Goal: Check status: Check status

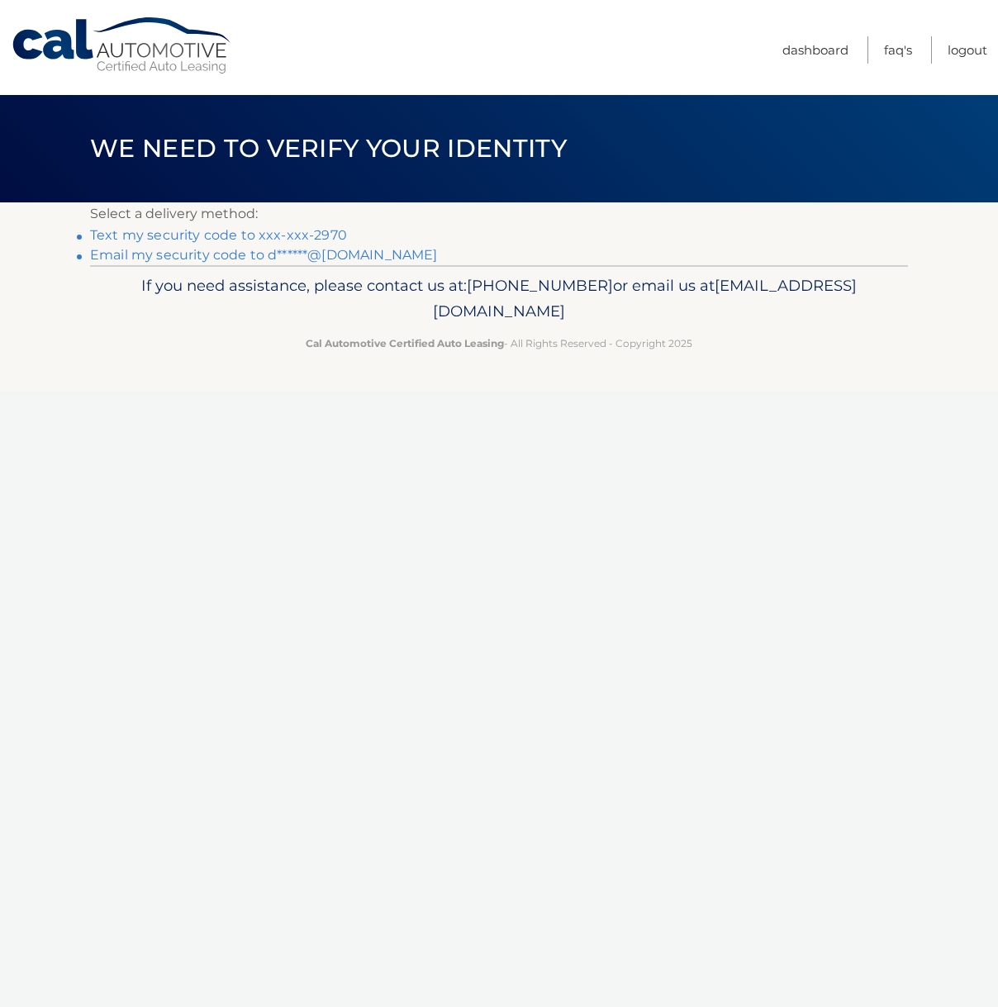
click at [279, 230] on link "Text my security code to xxx-xxx-2970" at bounding box center [218, 235] width 257 height 16
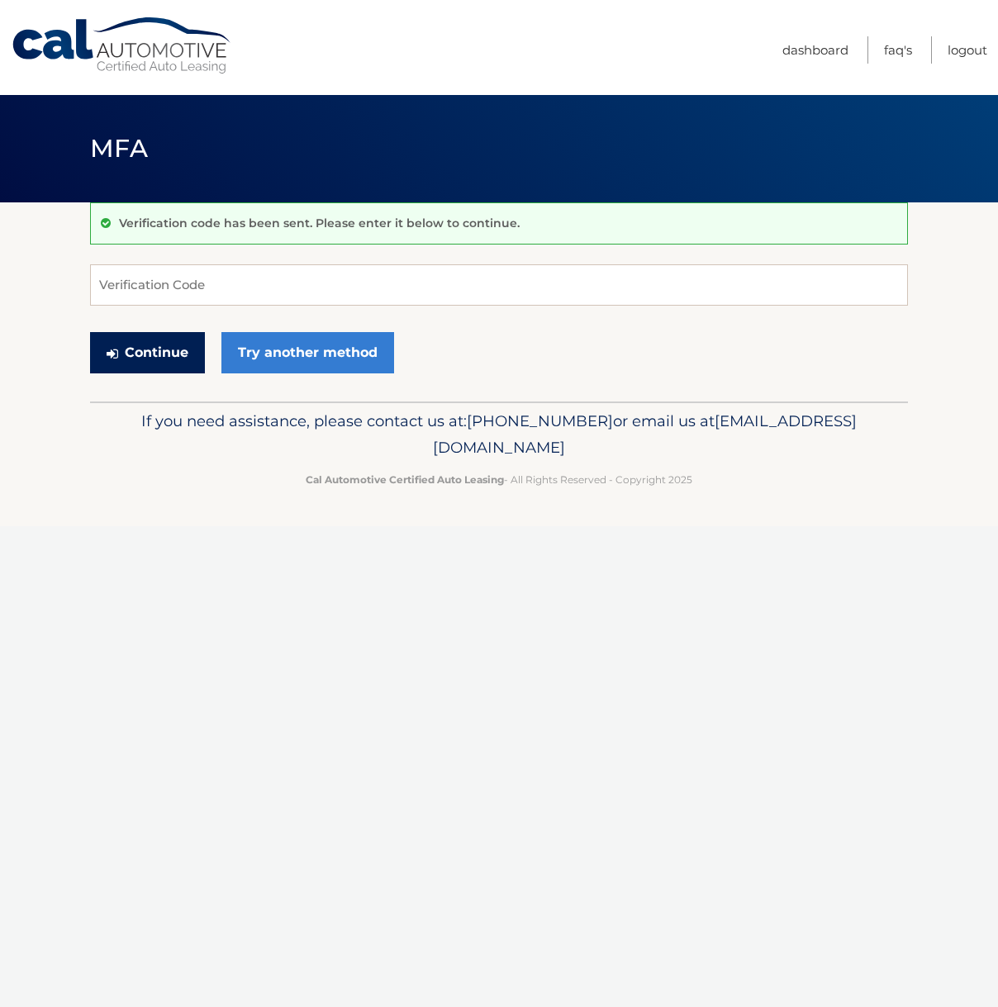
click at [149, 341] on button "Continue" at bounding box center [147, 352] width 115 height 41
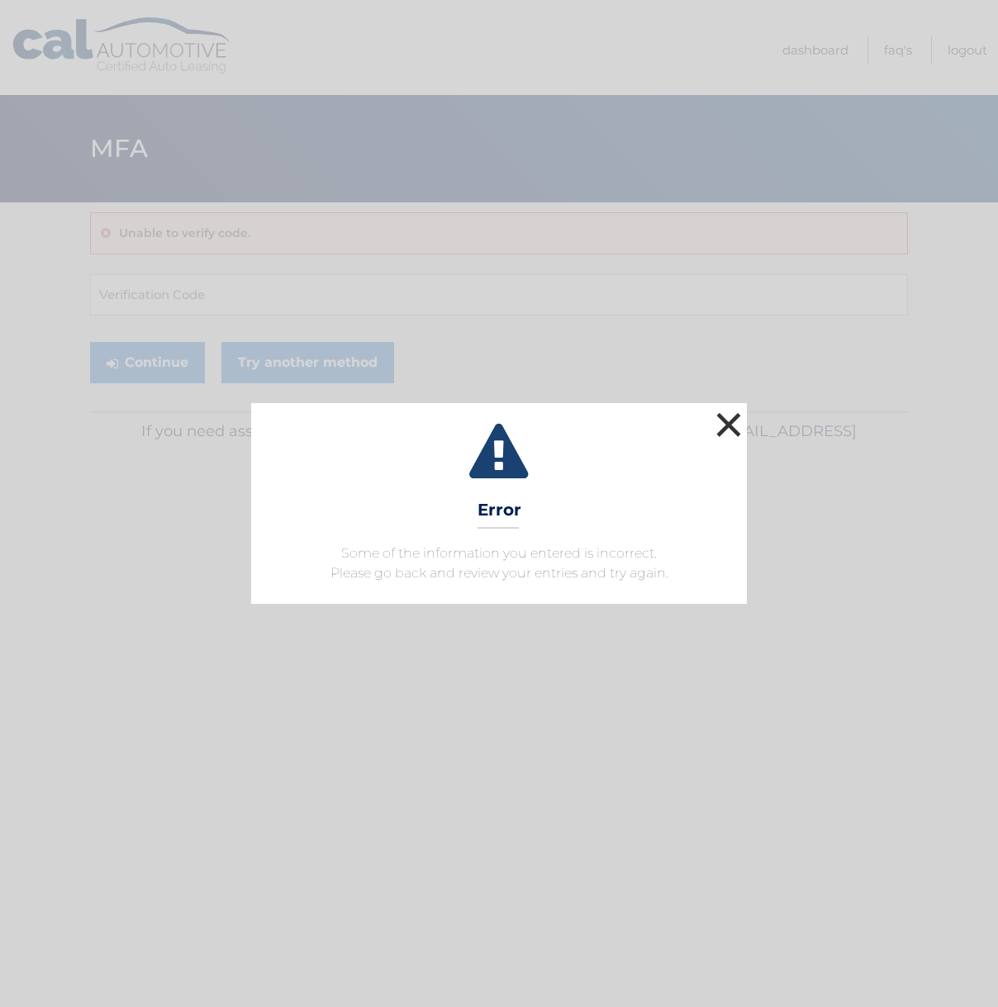
click at [730, 420] on button "×" at bounding box center [728, 424] width 33 height 33
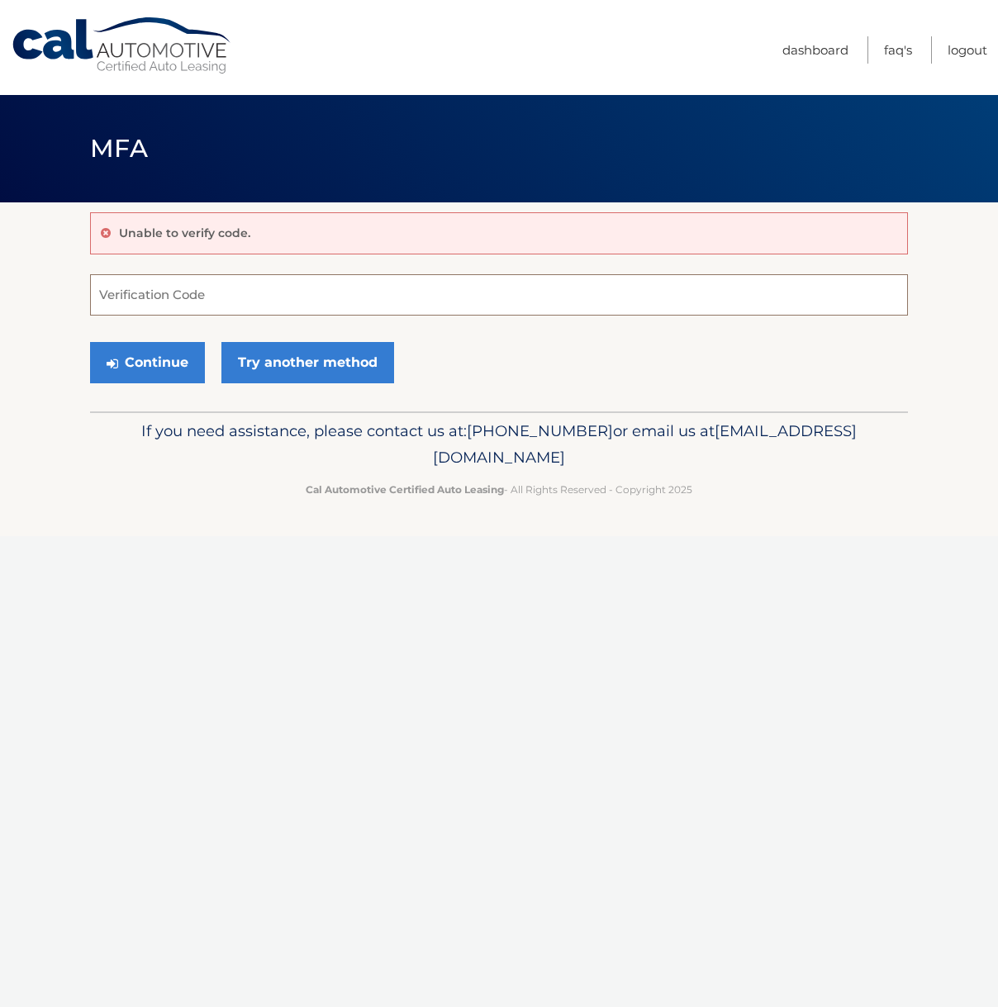
click at [163, 300] on input "Verification Code" at bounding box center [499, 294] width 818 height 41
type input "480653"
click at [116, 359] on icon "submit" at bounding box center [113, 363] width 12 height 13
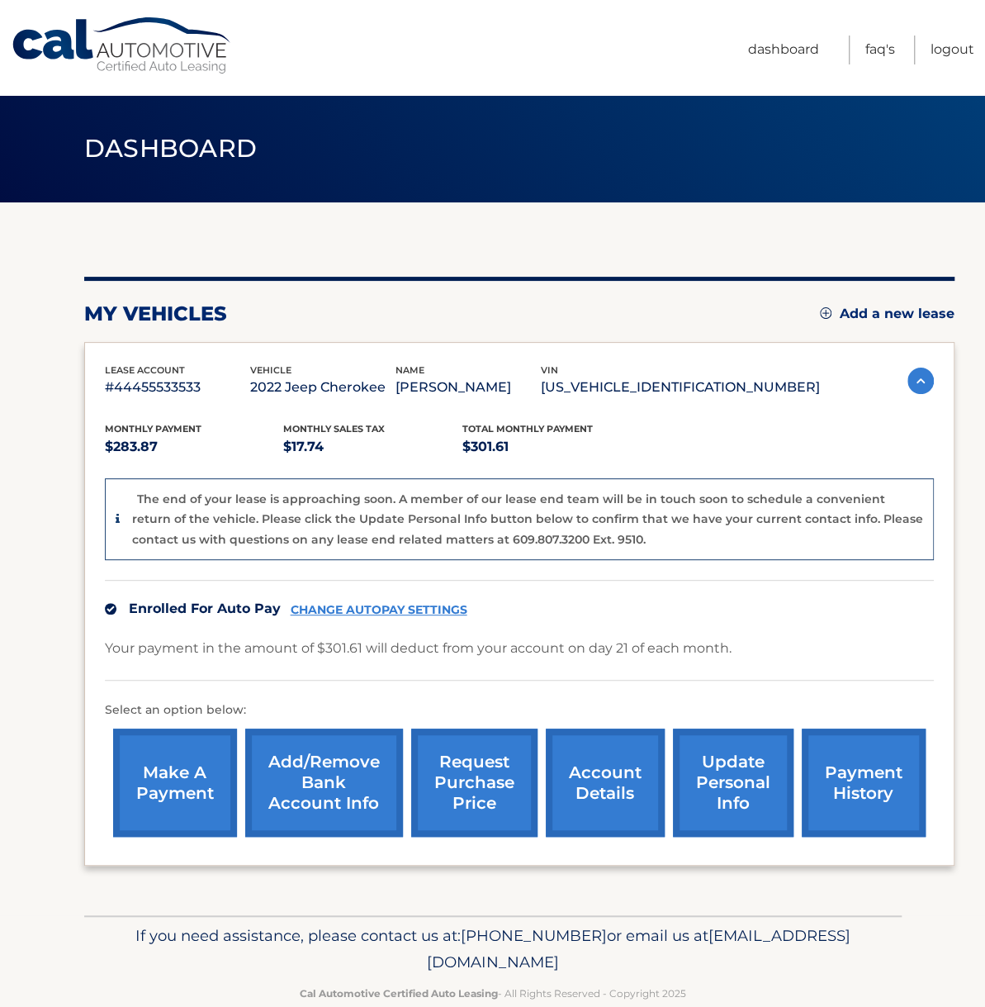
click at [605, 766] on link "account details" at bounding box center [605, 782] width 119 height 108
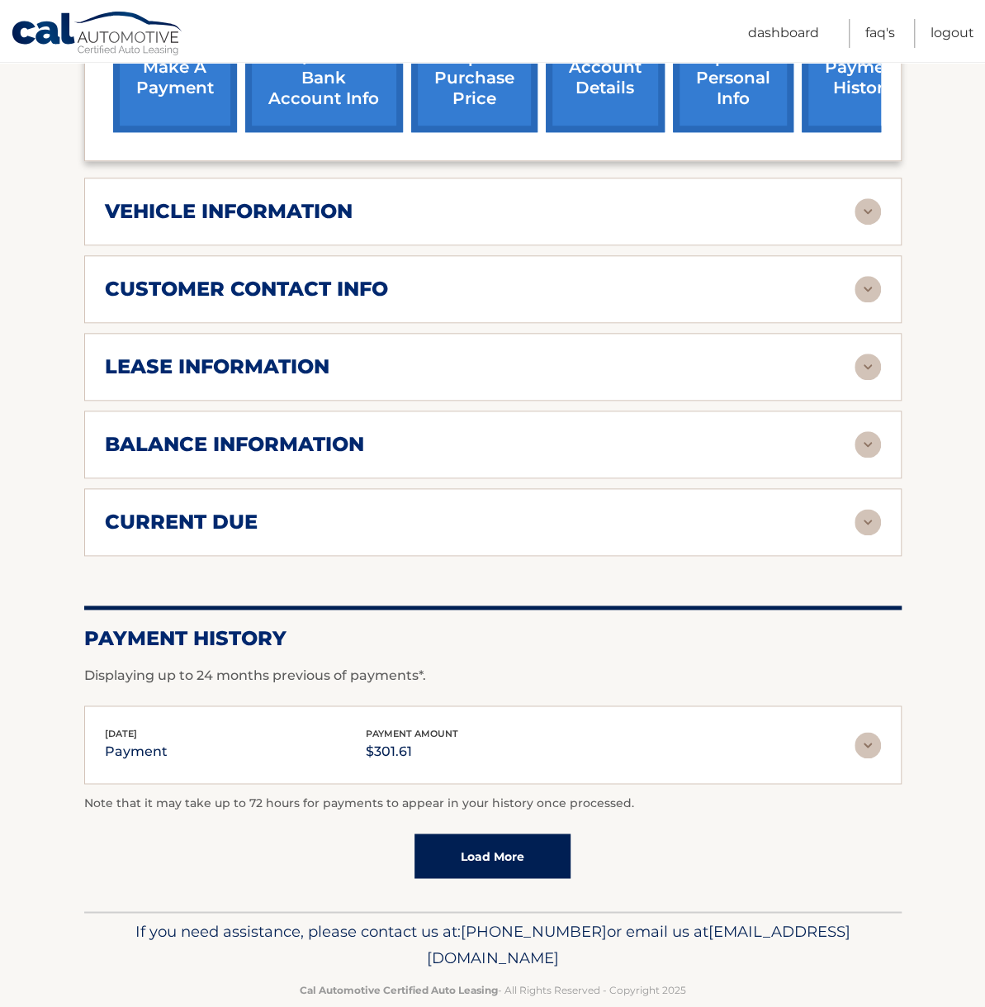
scroll to position [317, 0]
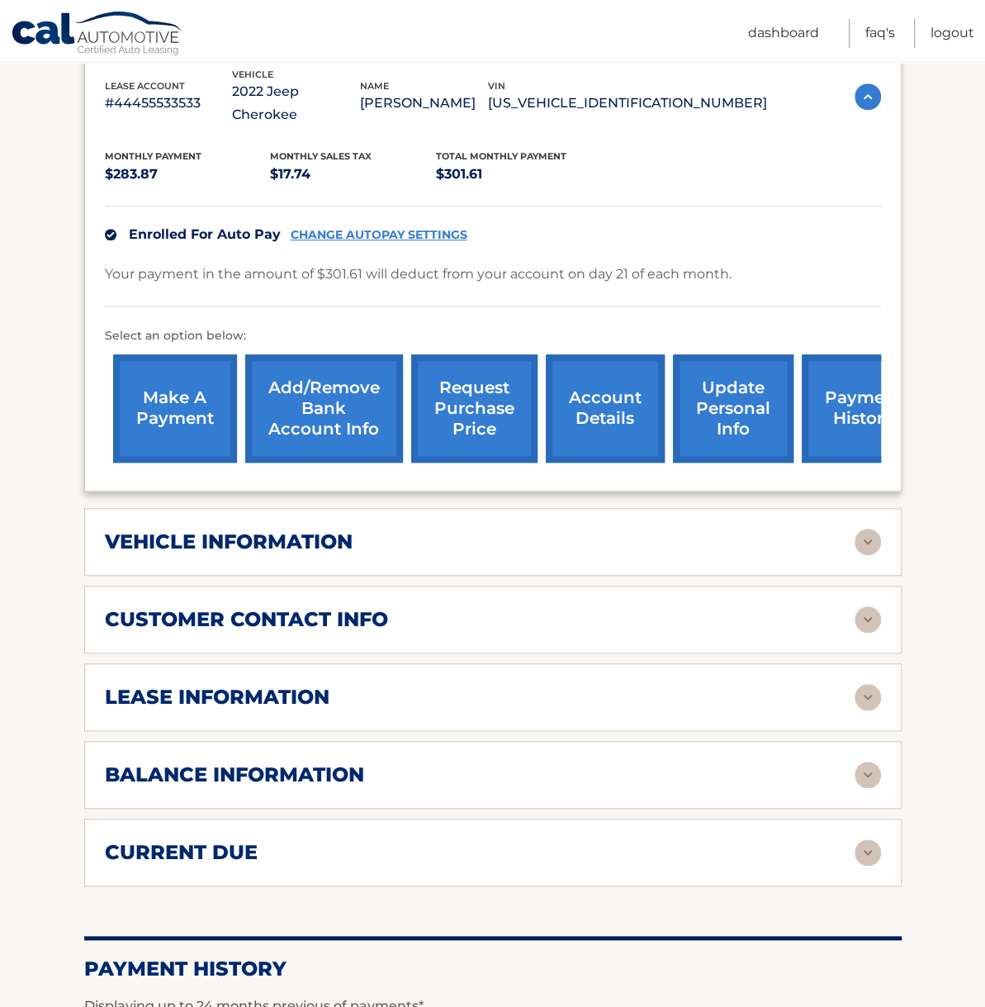
click at [690, 683] on div "lease information Contract Start Date [DATE] Term 36 Maturity Date [DATE] Start…" at bounding box center [493, 697] width 818 height 68
click at [856, 684] on img at bounding box center [868, 697] width 26 height 26
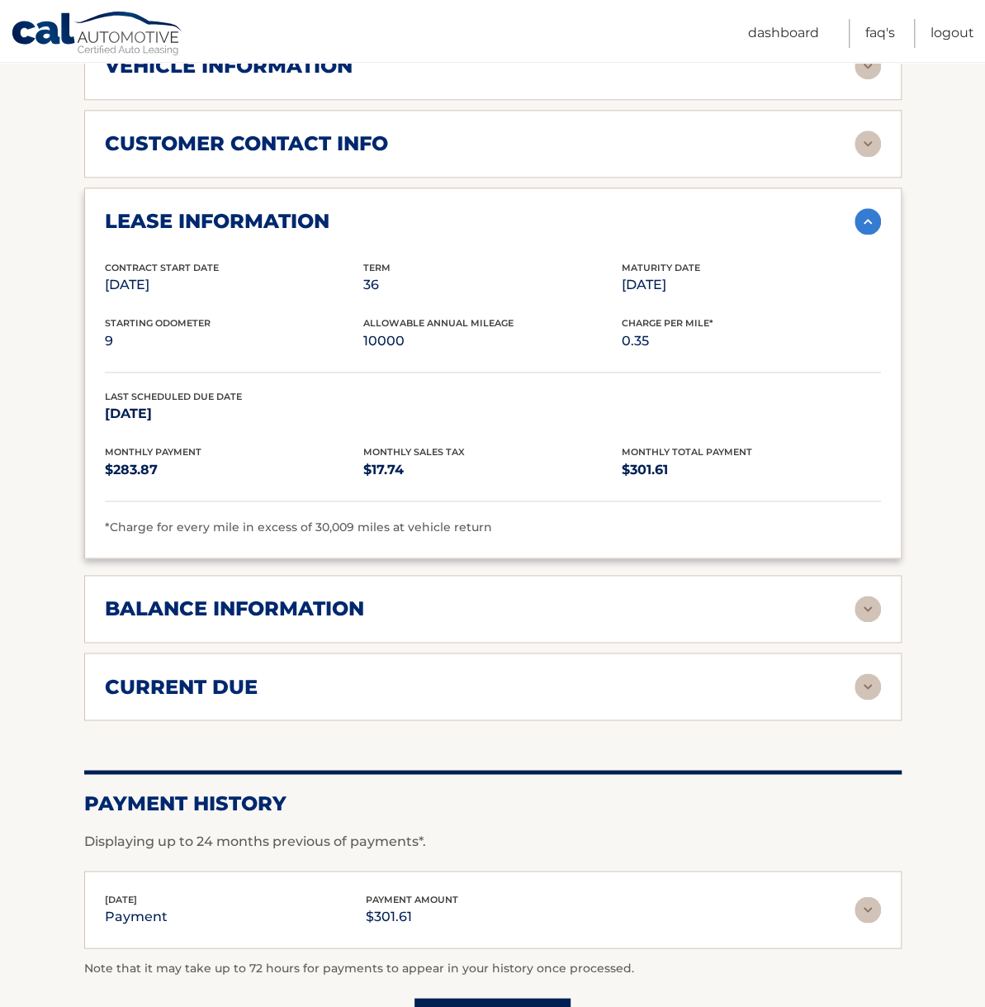
scroll to position [956, 0]
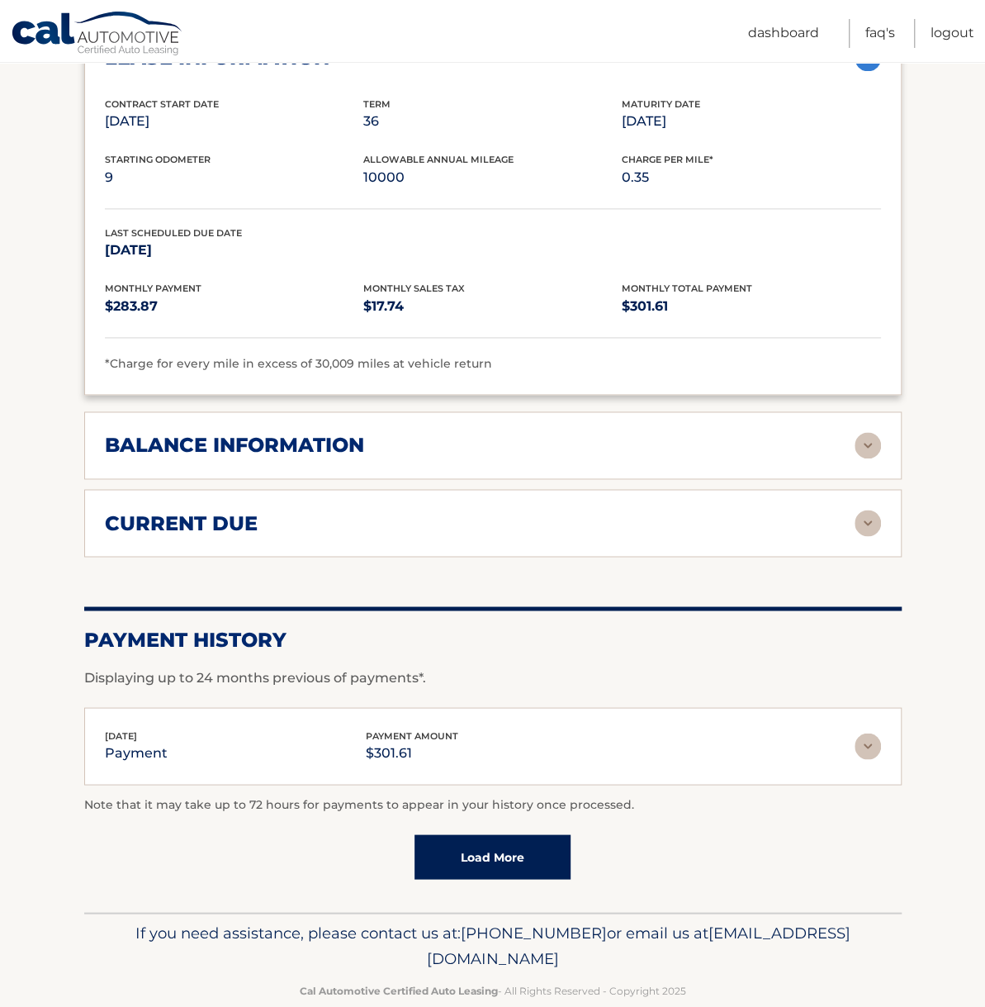
click at [516, 834] on link "Load More" at bounding box center [493, 856] width 156 height 45
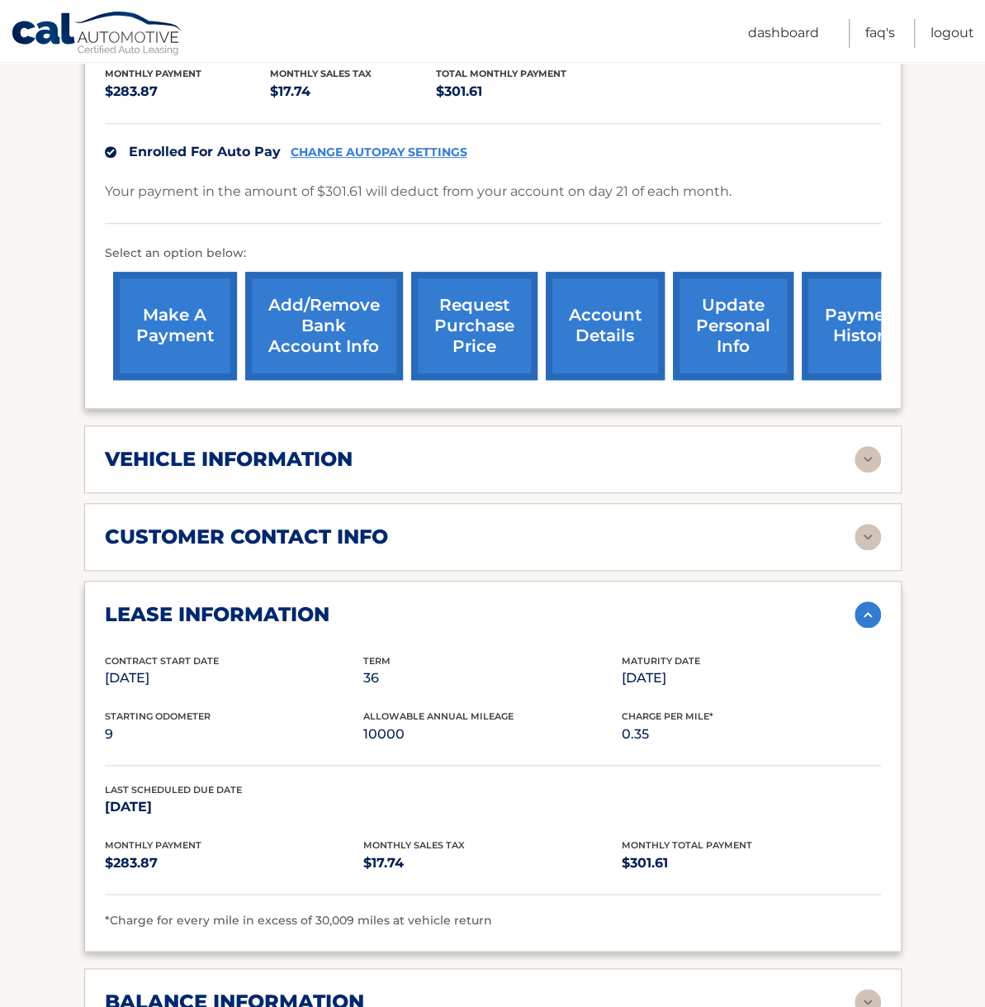
scroll to position [0, 0]
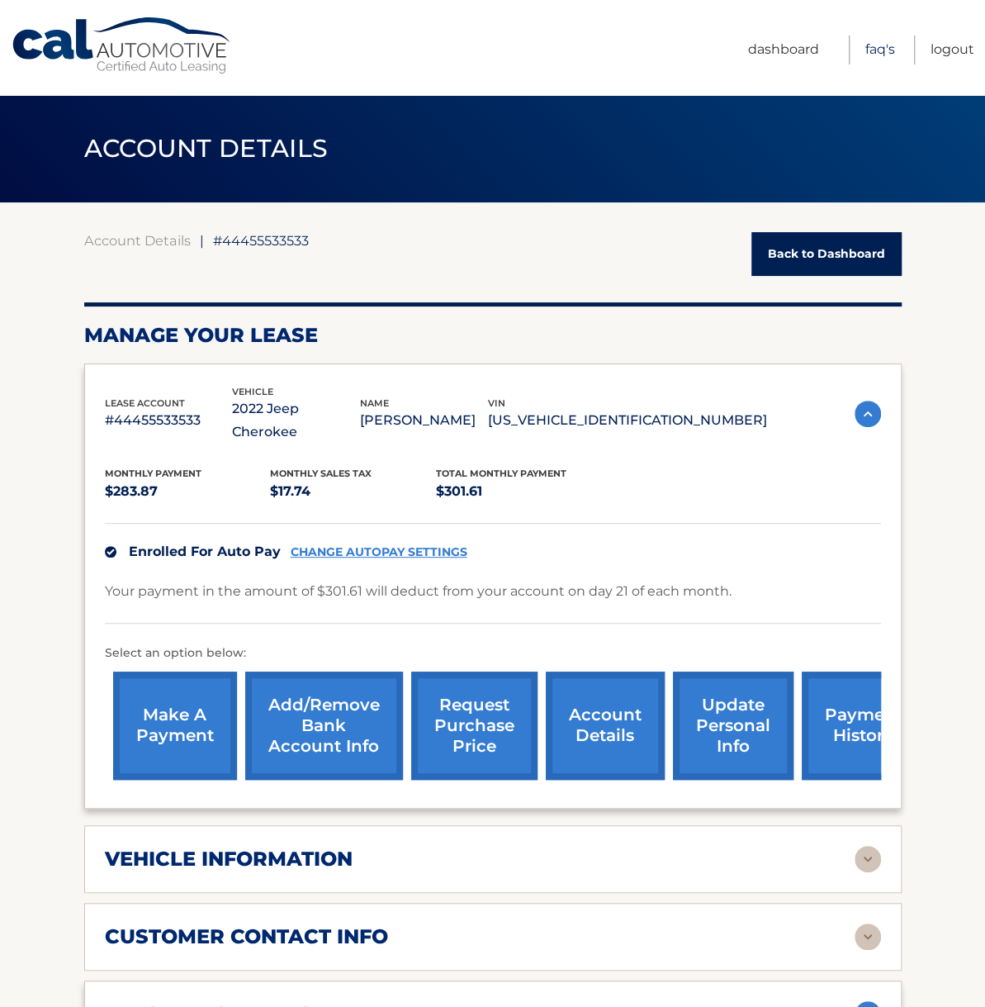
click at [882, 45] on link "FAQ's" at bounding box center [881, 50] width 30 height 29
